Goal: Task Accomplishment & Management: Manage account settings

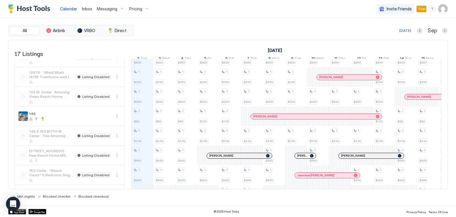
scroll to position [208, 0]
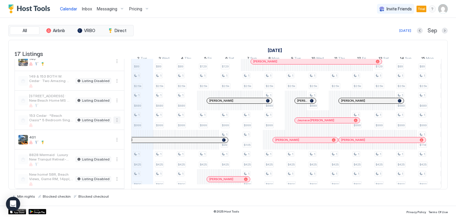
click at [115, 117] on button "More options" at bounding box center [117, 119] width 7 height 7
click at [105, 145] on span "Listing Settings" at bounding box center [107, 146] width 26 height 4
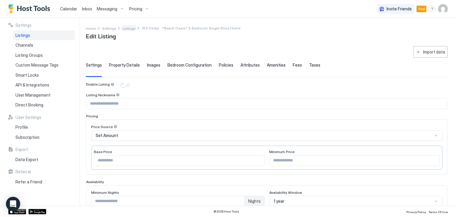
click at [125, 29] on span "Listings" at bounding box center [128, 28] width 13 height 4
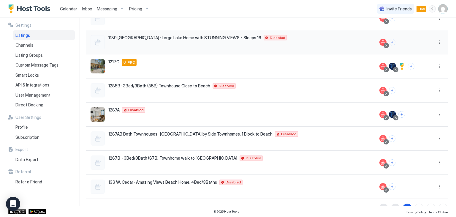
scroll to position [130, 0]
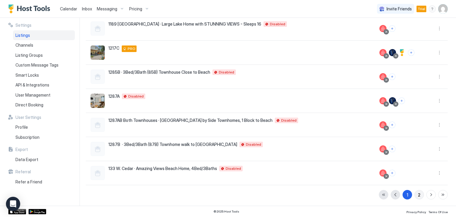
click at [415, 193] on button "2" at bounding box center [420, 195] width 10 height 10
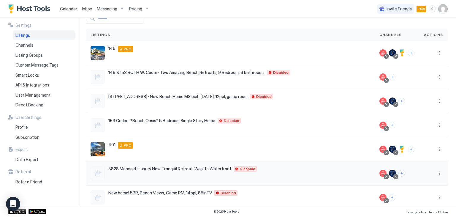
scroll to position [0, 0]
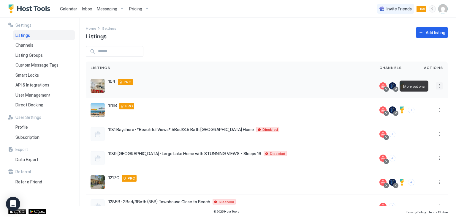
click at [436, 87] on button "More options" at bounding box center [439, 85] width 7 height 7
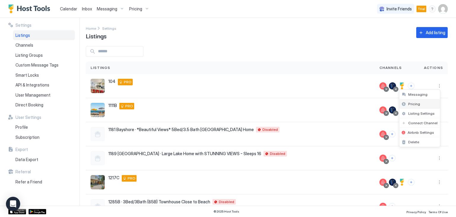
click at [418, 103] on span "Pricing" at bounding box center [415, 104] width 12 height 4
click at [395, 89] on div at bounding box center [396, 89] width 3 height 3
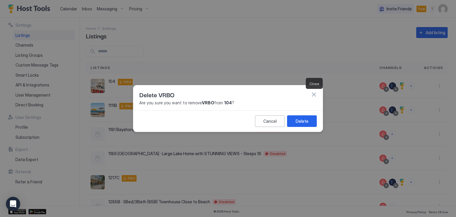
click at [315, 94] on button "button" at bounding box center [314, 95] width 6 height 6
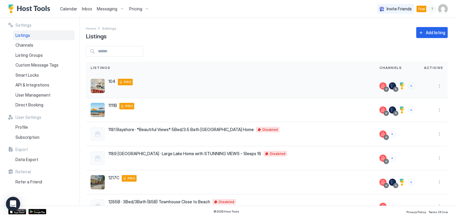
click at [395, 89] on div at bounding box center [396, 89] width 3 height 3
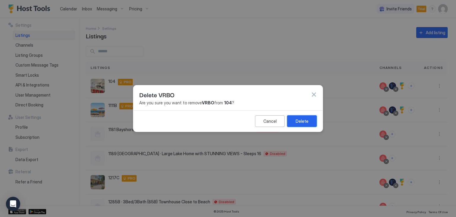
click at [300, 120] on div "Delete" at bounding box center [302, 121] width 13 height 6
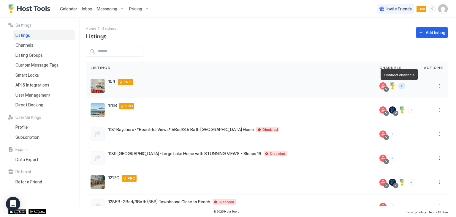
click at [399, 85] on button "Connect channels" at bounding box center [402, 86] width 7 height 7
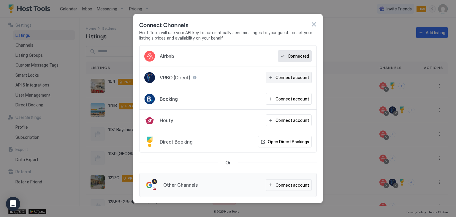
click at [287, 78] on div "Connect account" at bounding box center [293, 77] width 34 height 6
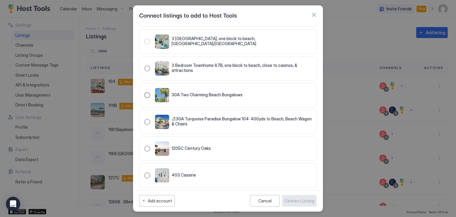
scroll to position [535, 0]
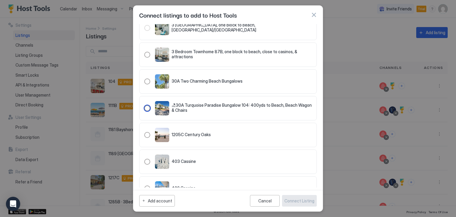
click at [149, 106] on div "321.753047.1300985" at bounding box center [147, 108] width 6 height 6
click at [290, 200] on div "Connect Listing" at bounding box center [300, 201] width 30 height 6
